Goal: Feedback & Contribution: Leave review/rating

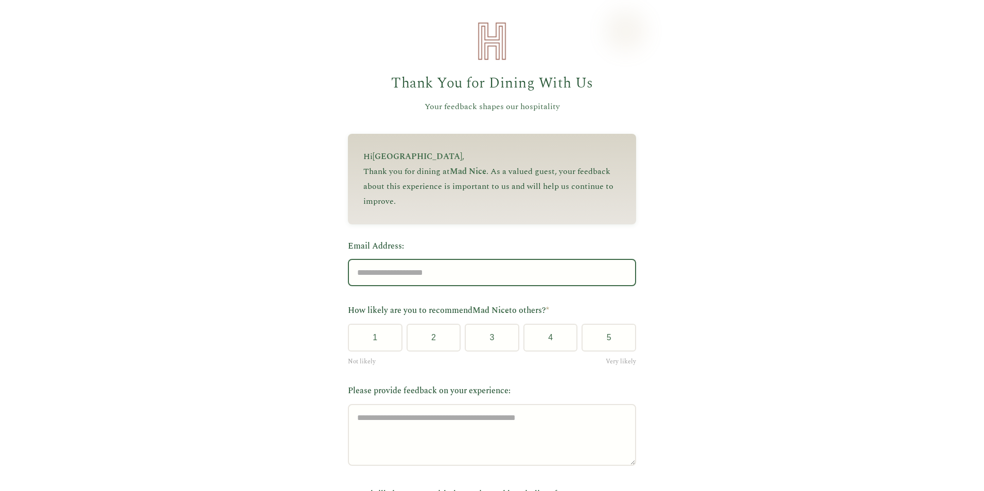
click at [397, 275] on input "Email Address:" at bounding box center [492, 272] width 288 height 27
click at [278, 225] on div "Guest Feedback - Heirloom Hospitality Thank You for Dining With Us Your feedbac…" at bounding box center [492, 381] width 984 height 763
click at [426, 276] on input "Email Address:" at bounding box center [492, 272] width 288 height 27
type input "**********"
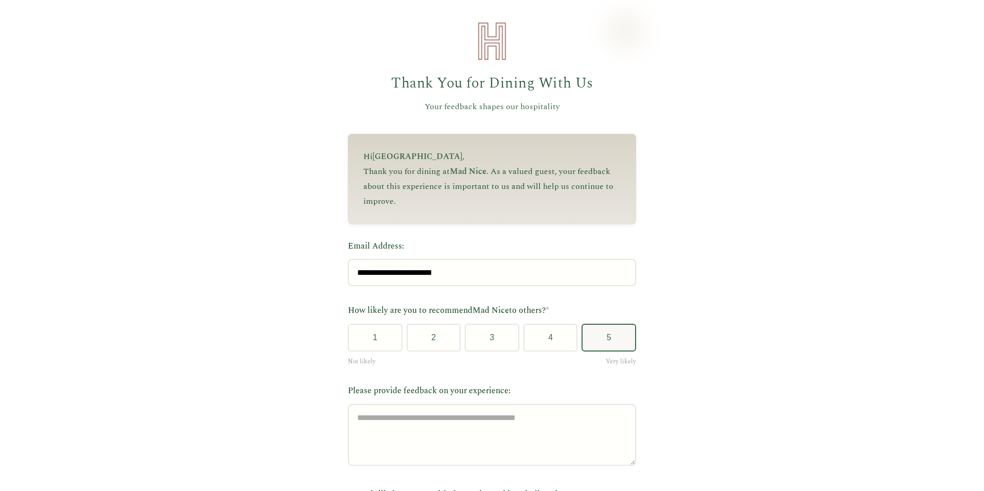
click at [617, 343] on button "5" at bounding box center [609, 338] width 55 height 28
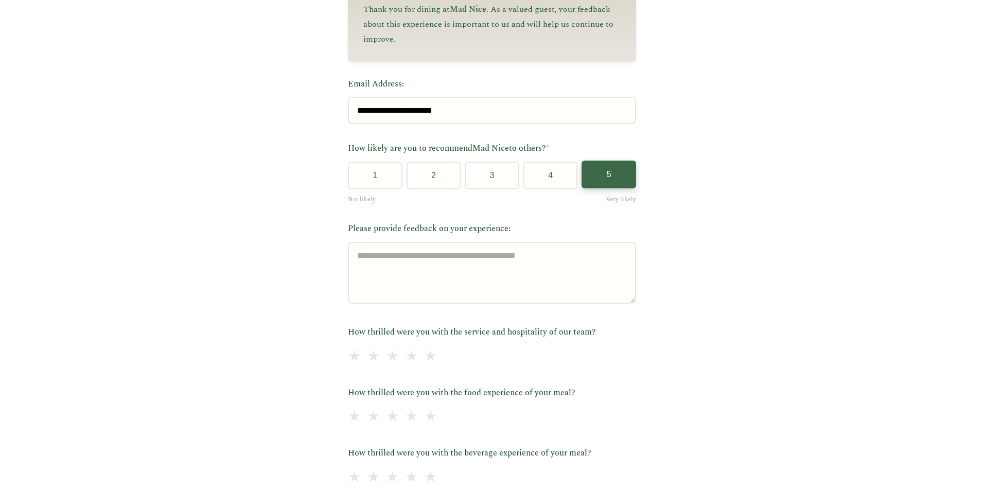
scroll to position [206, 0]
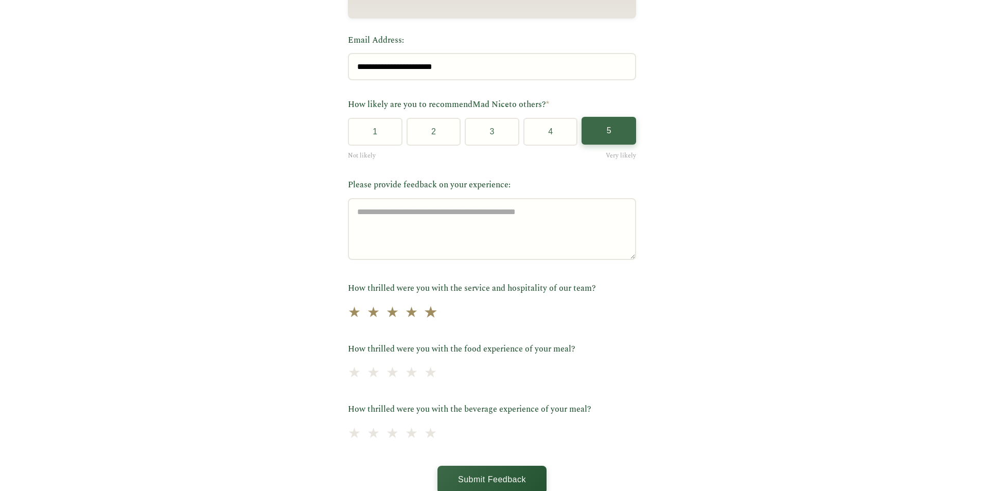
click at [424, 310] on span "★" at bounding box center [431, 312] width 14 height 25
click at [424, 377] on span "★" at bounding box center [431, 373] width 14 height 25
click at [424, 432] on span "★" at bounding box center [431, 433] width 14 height 25
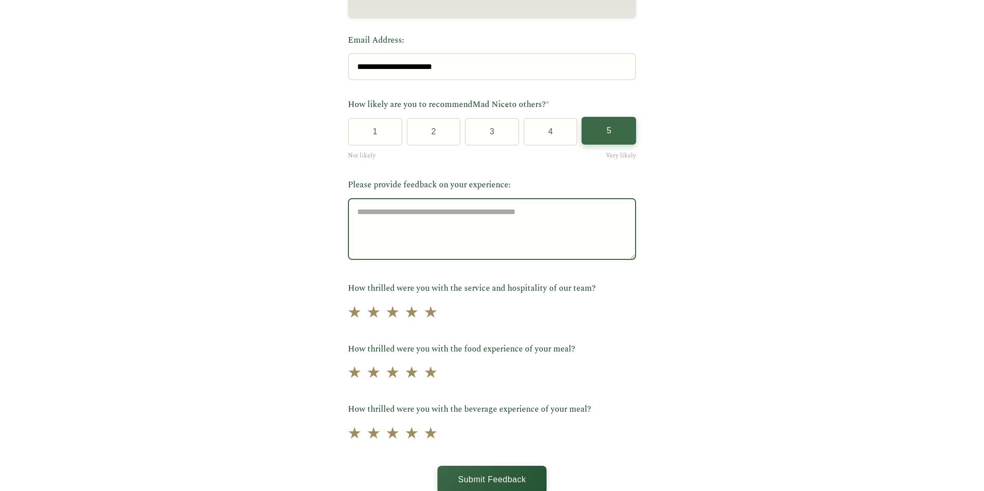
click at [552, 244] on textarea "Please provide feedback on your experience:" at bounding box center [492, 229] width 288 height 62
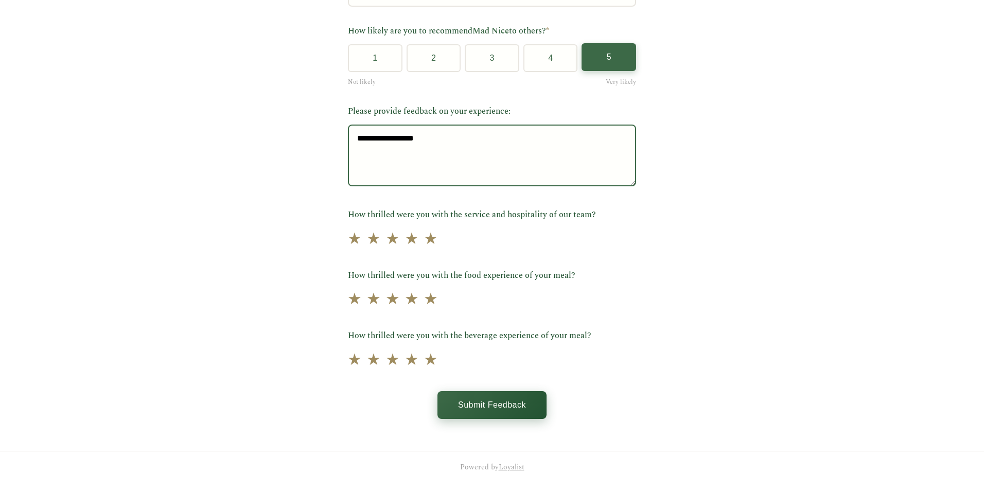
type textarea "**********"
click at [498, 406] on button "Submit Feedback" at bounding box center [491, 405] width 109 height 28
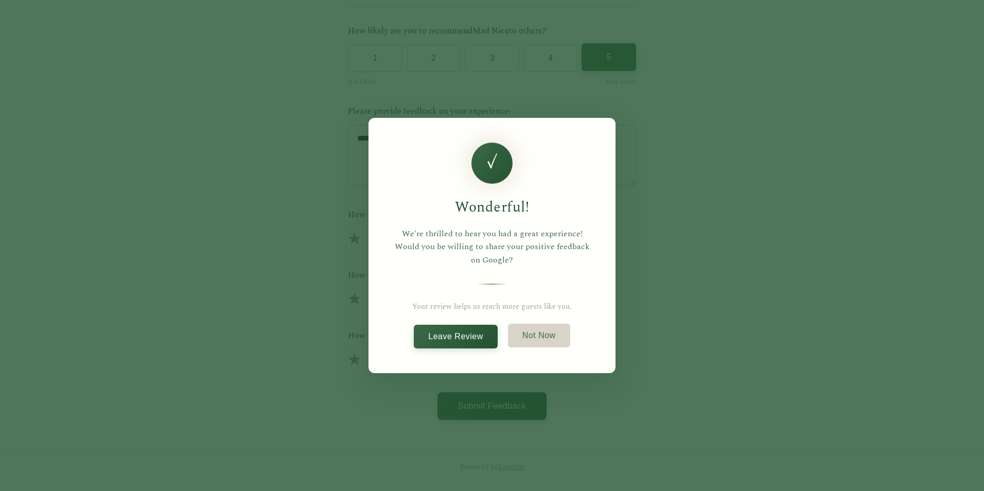
click at [541, 338] on button "Not Now" at bounding box center [539, 336] width 62 height 24
